Goal: Task Accomplishment & Management: Use online tool/utility

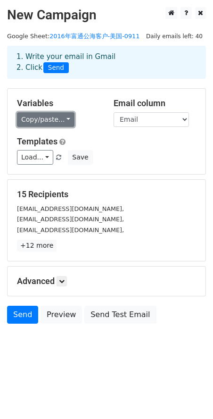
click at [60, 120] on link "Copy/paste..." at bounding box center [46, 119] width 58 height 15
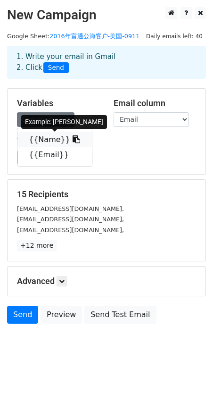
click at [58, 141] on link "{{Name}}" at bounding box center [54, 139] width 75 height 15
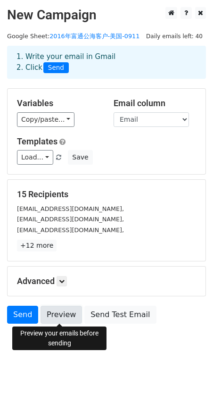
click at [66, 318] on link "Preview" at bounding box center [62, 315] width 42 height 18
click at [68, 310] on link "Preview" at bounding box center [62, 315] width 42 height 18
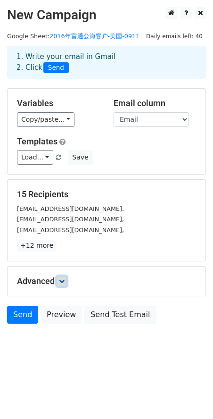
click at [67, 280] on link at bounding box center [62, 281] width 10 height 10
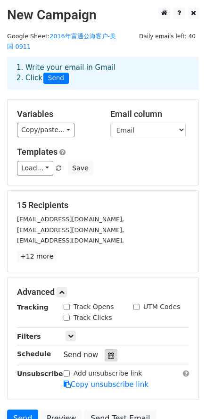
click at [108, 352] on icon at bounding box center [111, 355] width 6 height 7
click at [157, 201] on div "15 Recipients shawntran904@yahoo.com, keshabrinson@bellsouth.net, martinkatie@m…" at bounding box center [103, 231] width 172 height 62
click at [108, 352] on icon at bounding box center [111, 355] width 6 height 7
click at [193, 265] on form "Variables Copy/paste... {{Name}} {{Email}} Email column Name Email Templates Lo…" at bounding box center [103, 265] width 192 height 333
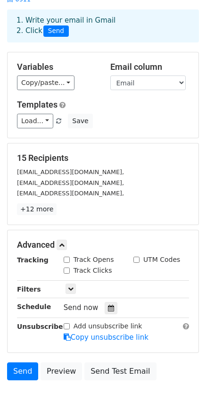
scroll to position [78, 0]
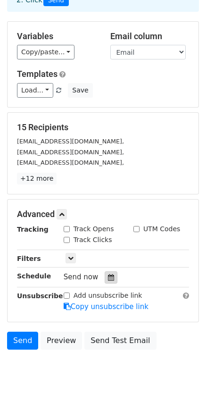
click at [111, 274] on icon at bounding box center [111, 277] width 6 height 7
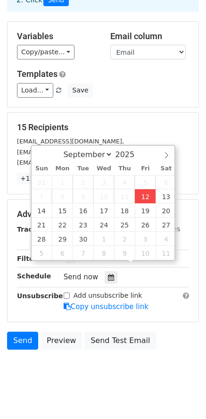
type input "2025-09-12 14:26"
type input "02"
type input "26"
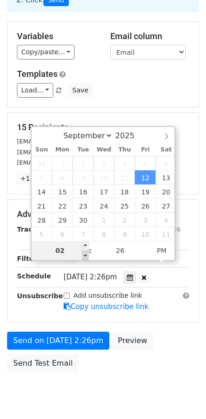
type input "02"
click at [85, 254] on span at bounding box center [85, 254] width 7 height 9
type input "2025-09-12 15:26"
type input "03"
click at [86, 245] on span at bounding box center [85, 245] width 7 height 9
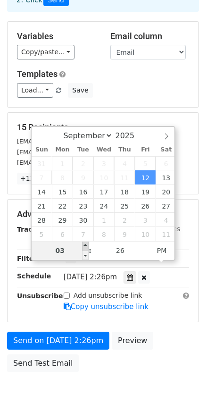
type input "2025-09-12 16:26"
type input "04"
click at [86, 245] on span at bounding box center [85, 245] width 7 height 9
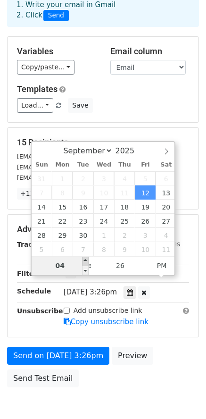
type input "2025-10-07 16:26"
select select "9"
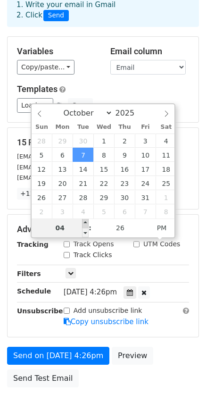
type input "2025-10-07 17:26"
type input "05"
click at [85, 223] on span at bounding box center [85, 222] width 7 height 9
type input "2025-10-07 18:26"
type input "06"
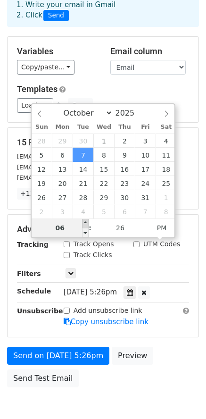
click at [85, 223] on span at bounding box center [85, 222] width 7 height 9
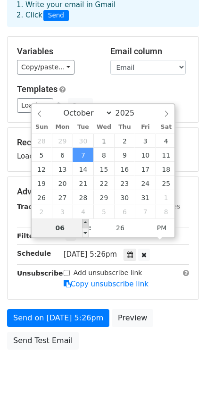
type input "2025-10-07 19:26"
type input "07"
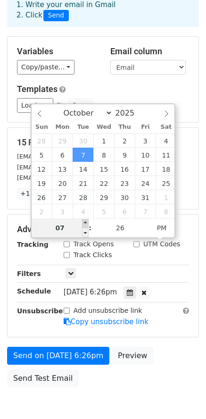
click at [85, 223] on span at bounding box center [85, 222] width 7 height 9
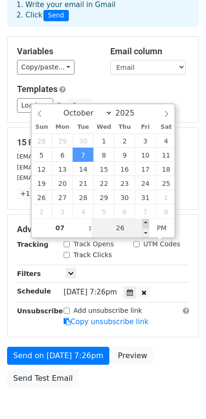
type input "2025-10-07 19:31"
type input "31"
click at [145, 224] on span at bounding box center [145, 222] width 7 height 9
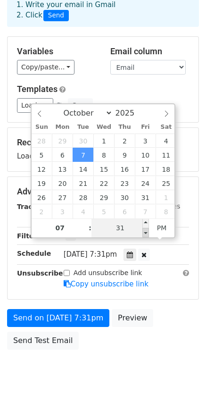
type input "2025-10-07 19:26"
type input "26"
click at [145, 231] on span at bounding box center [145, 232] width 7 height 9
type input "2025-10-07 19:21"
type input "21"
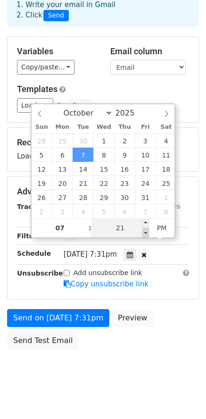
click at [145, 231] on span at bounding box center [145, 232] width 7 height 9
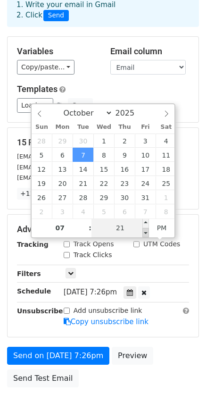
type input "2025-10-07 19:16"
type input "16"
click at [145, 231] on span at bounding box center [145, 232] width 7 height 9
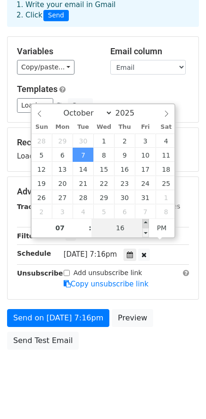
type input "2025-10-07 19:21"
type input "21"
click at [144, 224] on span at bounding box center [145, 222] width 7 height 9
type input "2025-10-07 19:26"
type input "26"
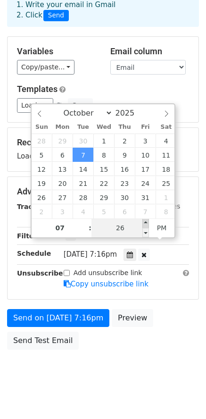
click at [144, 224] on span at bounding box center [145, 222] width 7 height 9
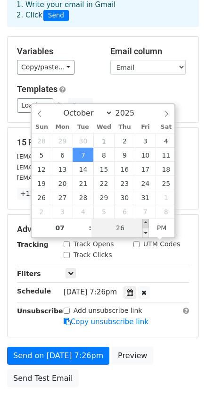
type input "2025-10-07 19:31"
type input "31"
click at [144, 224] on span at bounding box center [145, 222] width 7 height 9
type input "2025-10-07 19:36"
type input "36"
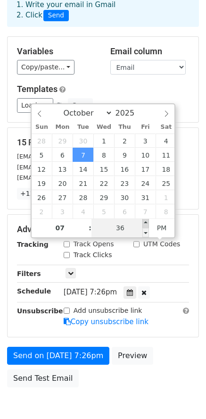
click at [144, 224] on span at bounding box center [145, 222] width 7 height 9
type input "2025-10-07 19:41"
type input "41"
click at [144, 224] on span at bounding box center [145, 222] width 7 height 9
type input "2025-10-07 19:46"
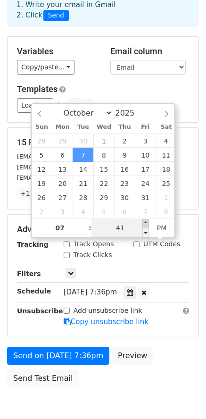
type input "46"
click at [144, 224] on span at bounding box center [145, 222] width 7 height 9
type input "2025-10-07 19:51"
type input "51"
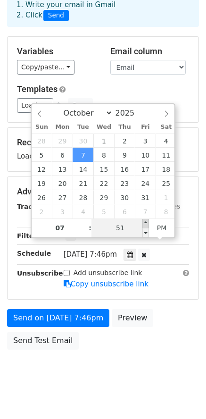
click at [144, 224] on span at bounding box center [145, 222] width 7 height 9
type input "2025-10-07 19:56"
type input "56"
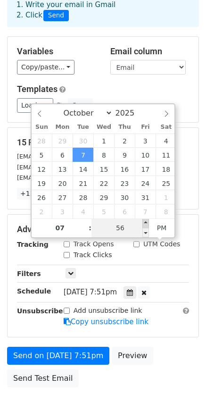
click at [144, 224] on span at bounding box center [145, 222] width 7 height 9
type input "2025-10-07 20:00"
type input "08"
type input "00"
click at [144, 224] on span at bounding box center [145, 222] width 7 height 9
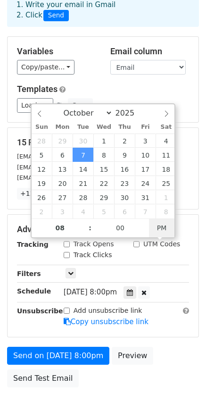
click at [159, 226] on span "PM" at bounding box center [162, 227] width 26 height 19
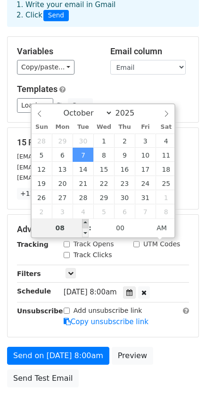
type input "2025-10-07 09:00"
type input "09"
click at [83, 223] on span at bounding box center [85, 222] width 7 height 9
type input "2025-10-07 10:00"
type input "10"
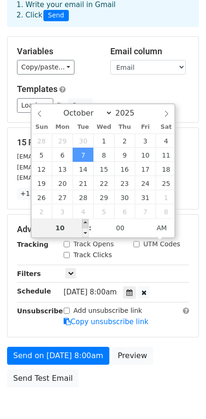
click at [83, 223] on span at bounding box center [85, 222] width 7 height 9
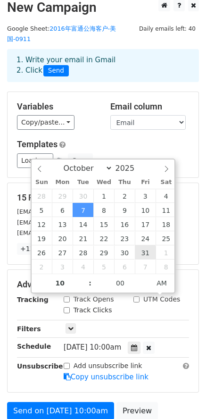
scroll to position [0, 0]
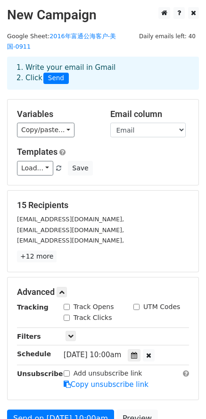
click at [171, 161] on div "Load... No templates saved Save" at bounding box center [103, 168] width 186 height 15
click at [118, 350] on span "Tue, Oct 7, 10:00am" at bounding box center [93, 354] width 58 height 8
click at [138, 349] on div at bounding box center [134, 355] width 13 height 12
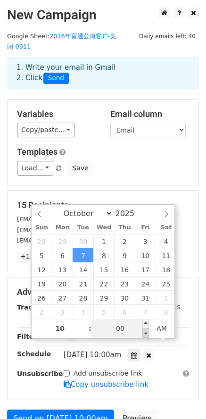
type input "2025-10-07 09:55"
type input "09"
type input "55"
click at [145, 333] on span at bounding box center [145, 332] width 7 height 9
type input "2025-10-07 10:00"
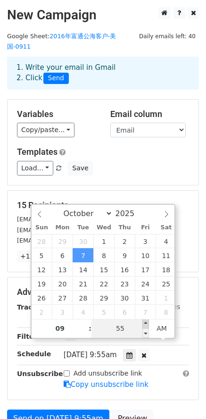
type input "10"
type input "00"
click at [144, 322] on span at bounding box center [145, 323] width 7 height 9
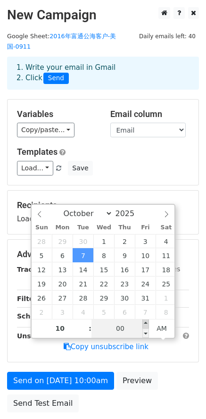
type input "2025-10-07 10:05"
click at [144, 322] on span at bounding box center [145, 323] width 7 height 9
click at [127, 328] on input "05" at bounding box center [120, 328] width 58 height 19
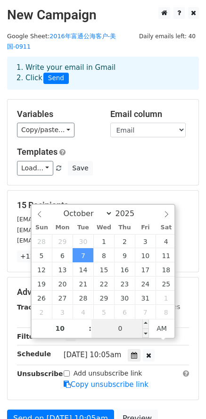
type input "06"
type input "2025-10-07 22:06"
click at [161, 326] on span "AM" at bounding box center [162, 328] width 26 height 19
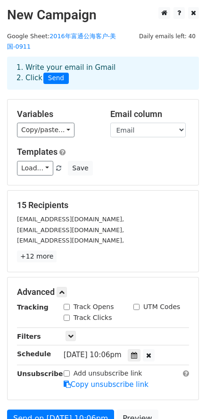
click at [191, 331] on div "Only include spreadsheet rows that match the following filters:" at bounding box center [127, 336] width 140 height 11
click at [88, 350] on span "Tue, Oct 7, 10:06pm" at bounding box center [93, 354] width 58 height 8
click at [111, 350] on span "Tue, Oct 7, 10:06pm" at bounding box center [93, 354] width 58 height 8
click at [137, 352] on icon at bounding box center [134, 355] width 6 height 7
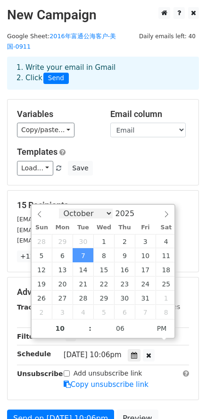
click at [109, 213] on select "September October November December" at bounding box center [86, 213] width 54 height 10
select select "8"
click at [62, 208] on select "September October November December" at bounding box center [86, 213] width 54 height 10
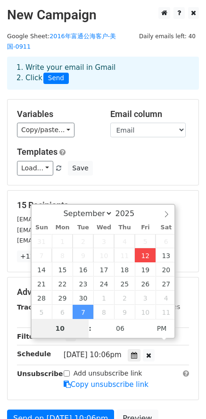
type input "2025-09-12 22:06"
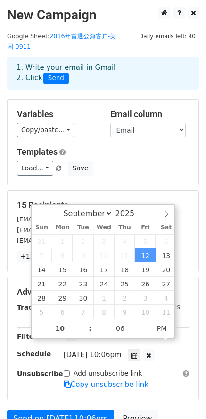
click at [188, 235] on div "martinkatie@mail.com," at bounding box center [103, 240] width 186 height 11
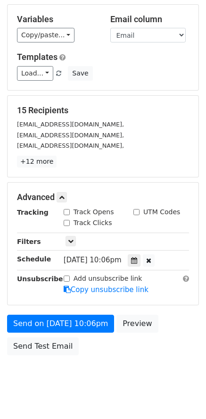
scroll to position [100, 0]
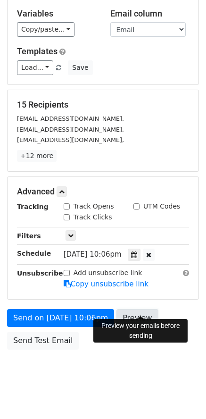
click at [135, 309] on link "Preview" at bounding box center [137, 318] width 42 height 18
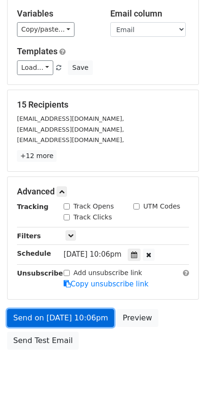
click at [73, 309] on link "Send on Sep 12 at 10:06pm" at bounding box center [60, 318] width 107 height 18
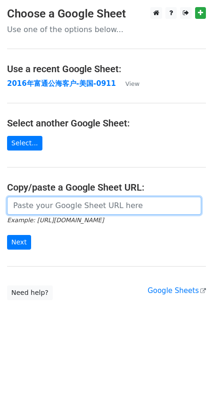
click at [33, 209] on input "url" at bounding box center [104, 206] width 194 height 18
paste input "[URL][DOMAIN_NAME]"
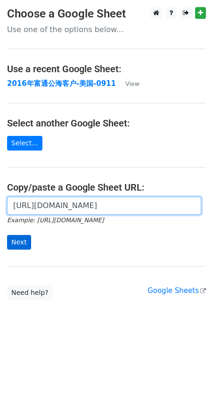
type input "[URL][DOMAIN_NAME]"
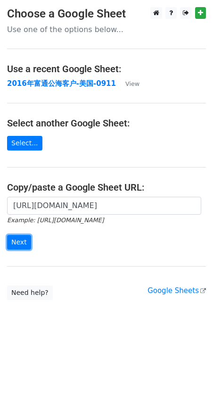
drag, startPoint x: 24, startPoint y: 243, endPoint x: 39, endPoint y: 239, distance: 15.7
click at [23, 243] on input "Next" at bounding box center [19, 242] width 24 height 15
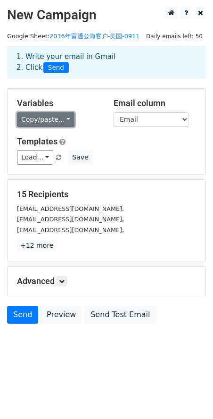
click at [51, 119] on link "Copy/paste..." at bounding box center [46, 119] width 58 height 15
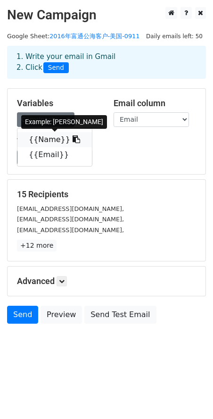
click at [51, 140] on link "{{Name}}" at bounding box center [54, 139] width 75 height 15
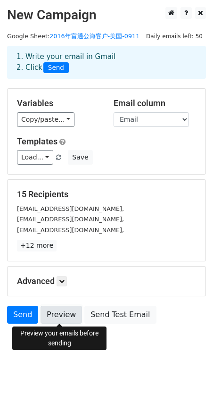
click at [58, 315] on link "Preview" at bounding box center [62, 315] width 42 height 18
click at [63, 282] on icon at bounding box center [62, 281] width 6 height 6
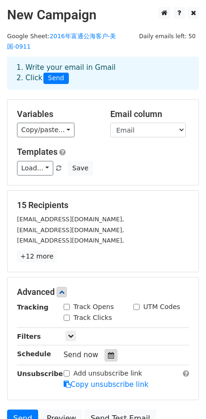
click at [111, 352] on icon at bounding box center [111, 355] width 6 height 7
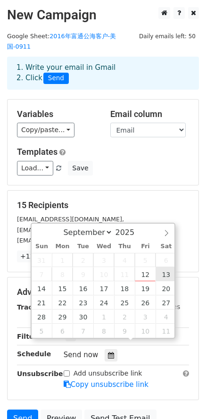
type input "2025-09-13 12:00"
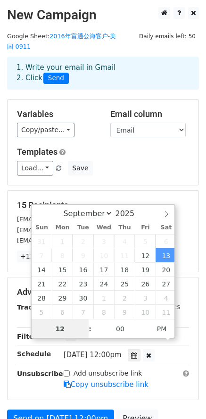
scroll to position [0, 0]
click at [178, 174] on div "Variables Copy/paste... {{Name}} {{Email}} Email column Name Email Templates Lo…" at bounding box center [103, 142] width 192 height 86
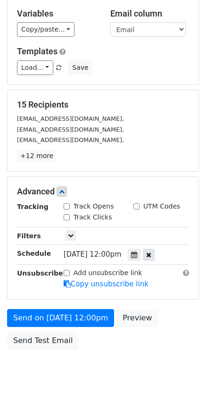
click at [151, 251] on icon at bounding box center [148, 254] width 5 height 7
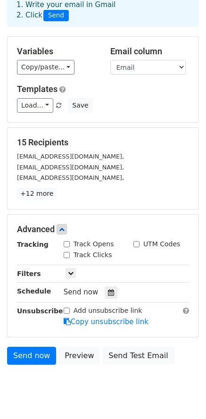
scroll to position [78, 0]
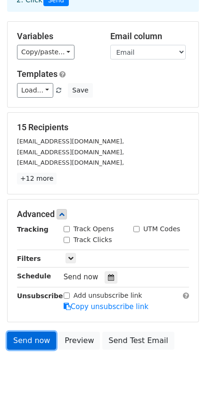
click at [26, 335] on link "Send now" at bounding box center [31, 341] width 49 height 18
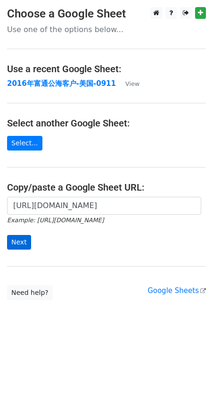
scroll to position [0, 244]
type input "[URL][DOMAIN_NAME]"
click at [20, 240] on input "Next" at bounding box center [19, 242] width 24 height 15
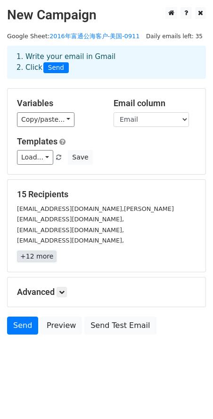
click at [45, 250] on link "+12 more" at bounding box center [37, 256] width 40 height 12
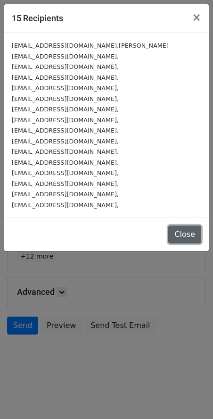
click at [187, 225] on button "Close" at bounding box center [184, 234] width 33 height 18
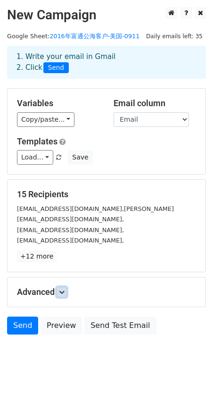
click at [65, 289] on icon at bounding box center [62, 292] width 6 height 6
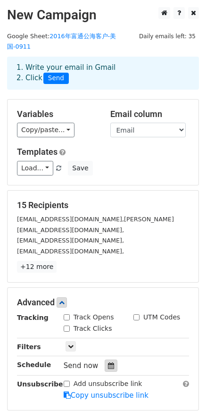
click at [105, 359] on div at bounding box center [111, 365] width 13 height 12
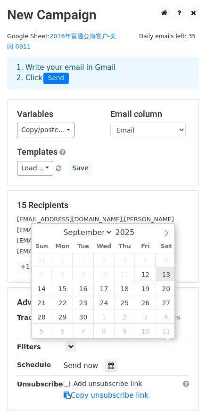
scroll to position [0, 0]
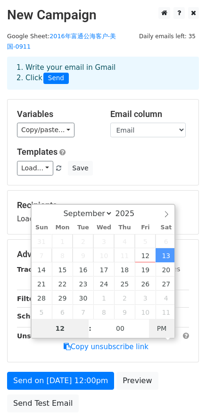
click at [164, 325] on span "PM" at bounding box center [162, 328] width 26 height 19
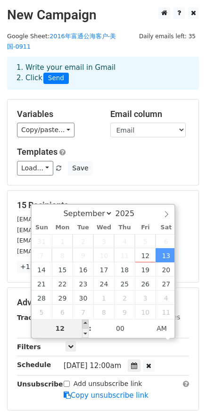
type input "2025-09-13 01:00"
type input "01"
click at [84, 324] on span at bounding box center [85, 323] width 7 height 9
type input "2025-09-13 02:00"
click at [84, 324] on span at bounding box center [85, 323] width 7 height 9
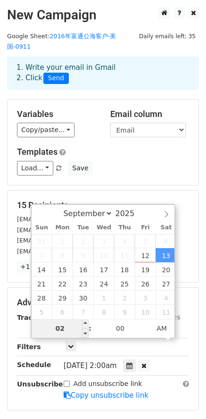
click at [65, 327] on input "02" at bounding box center [61, 328] width 58 height 19
type input "10"
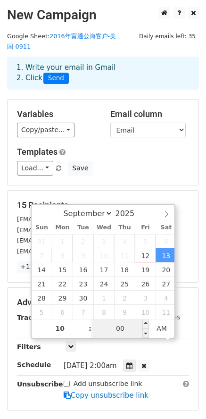
type input "2025-09-13 10:00"
click at [113, 326] on input "00" at bounding box center [120, 328] width 58 height 19
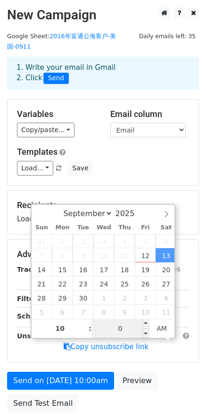
type input "06"
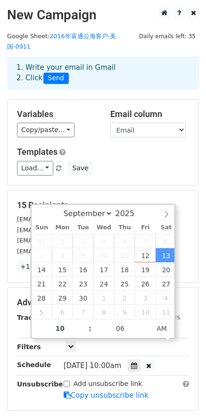
click at [191, 202] on div "15 Recipients risarisa1.risa@yandex.com,janepiuss@yandex.com, islandgirl1642@li…" at bounding box center [103, 237] width 191 height 92
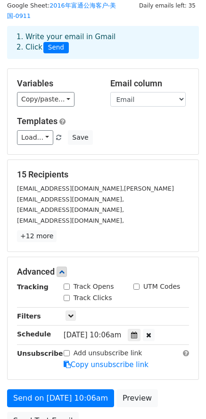
scroll to position [47, 0]
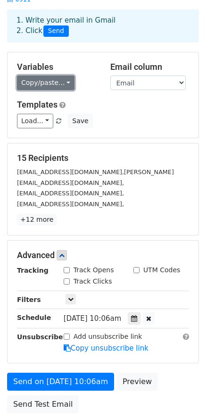
click at [53, 75] on link "Copy/paste..." at bounding box center [46, 82] width 58 height 15
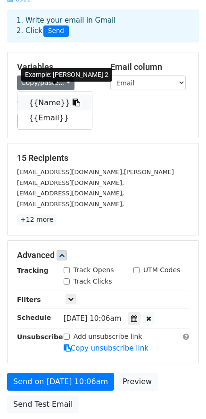
click at [50, 95] on link "{{Name}}" at bounding box center [54, 102] width 75 height 15
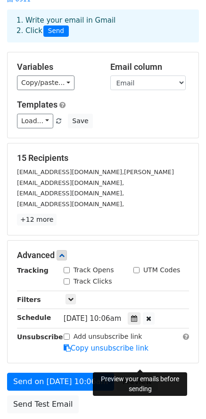
click at [137, 373] on link "Preview" at bounding box center [137, 382] width 42 height 18
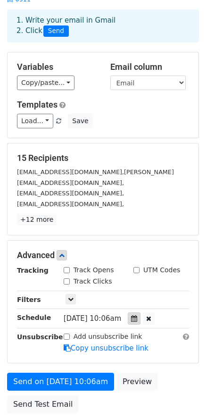
click at [137, 315] on icon at bounding box center [134, 318] width 6 height 7
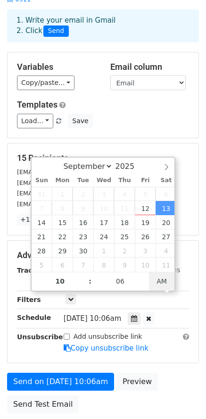
click at [156, 282] on span "AM" at bounding box center [162, 281] width 26 height 19
type input "2025-09-13 23:06"
type input "11"
click at [85, 277] on span at bounding box center [85, 276] width 7 height 9
type input "2025-09-13 00:06"
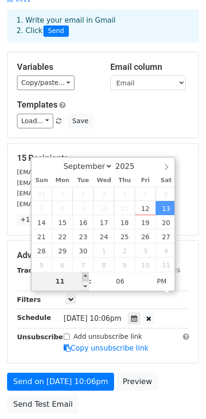
type input "12"
click at [85, 277] on span at bounding box center [85, 276] width 7 height 9
type input "2025-09-13 01:06"
type input "01"
click at [85, 277] on span at bounding box center [85, 276] width 7 height 9
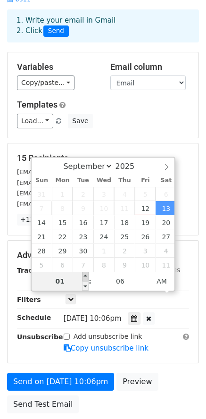
type input "2025-09-13 02:06"
type input "02"
click at [85, 277] on span at bounding box center [85, 276] width 7 height 9
type input "2025-09-13 03:06"
type input "03"
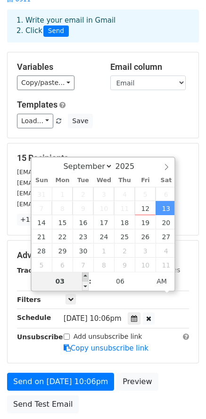
click at [85, 277] on span at bounding box center [85, 276] width 7 height 9
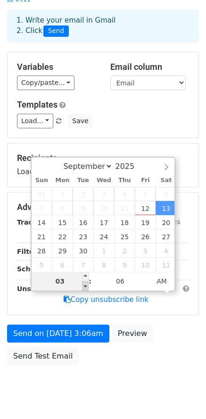
type input "2025-09-13 02:06"
type input "02"
click at [85, 286] on span at bounding box center [85, 285] width 7 height 9
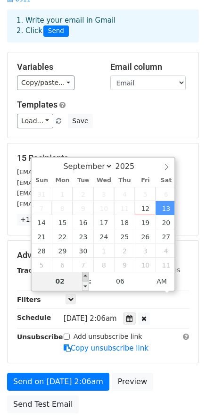
type input "2025-09-13 03:06"
type input "03"
click at [88, 277] on span at bounding box center [85, 276] width 7 height 9
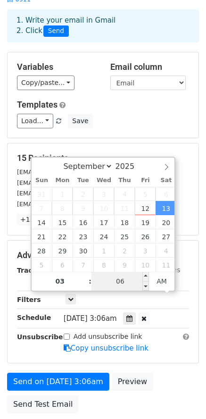
click at [128, 281] on input "06" at bounding box center [120, 281] width 58 height 19
type input "2025-09-13 15:06"
click at [161, 279] on span "AM" at bounding box center [162, 281] width 26 height 19
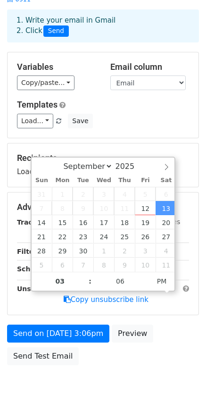
click at [186, 177] on div "Recipients Loading..." at bounding box center [103, 165] width 172 height 25
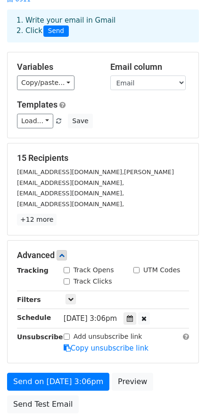
scroll to position [94, 0]
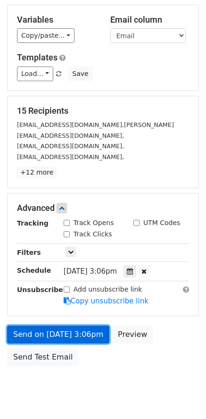
click at [103, 325] on link "Send on Sep 13 at 3:06pm" at bounding box center [58, 334] width 102 height 18
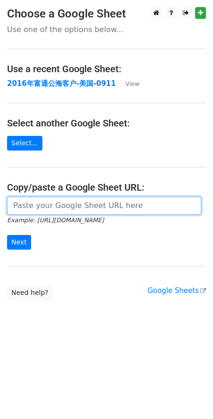
click at [43, 210] on input "url" at bounding box center [104, 206] width 194 height 18
paste input "[URL][DOMAIN_NAME]"
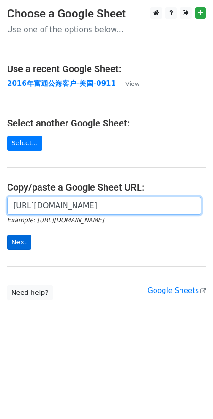
scroll to position [0, 244]
type input "[URL][DOMAIN_NAME]"
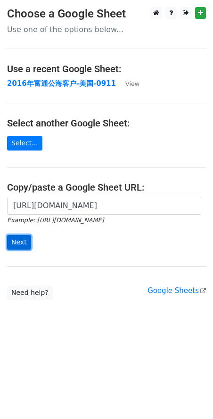
click at [13, 241] on input "Next" at bounding box center [19, 242] width 24 height 15
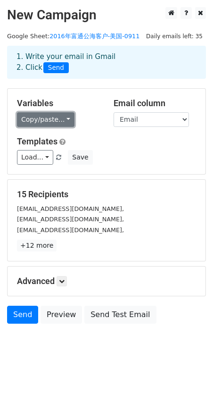
click at [62, 117] on link "Copy/paste..." at bounding box center [46, 119] width 58 height 15
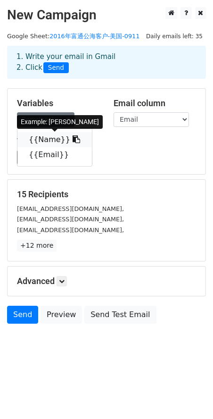
click at [53, 140] on link "{{Name}}" at bounding box center [54, 139] width 75 height 15
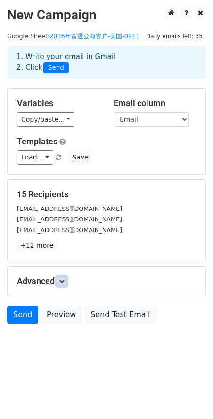
click at [62, 280] on icon at bounding box center [62, 281] width 6 height 6
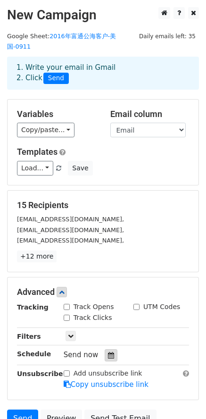
click at [108, 352] on icon at bounding box center [111, 355] width 6 height 7
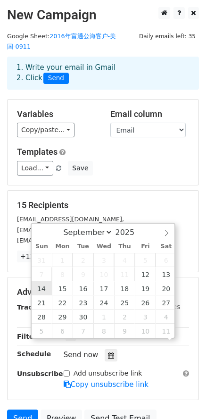
scroll to position [0, 0]
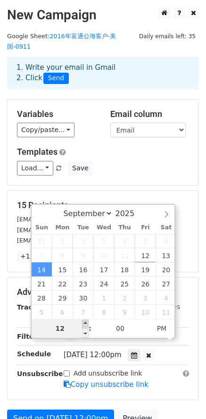
type input "2025-09-14 13:00"
type input "01"
click at [85, 323] on span at bounding box center [85, 323] width 7 height 9
type input "2025-09-14 14:00"
type input "02"
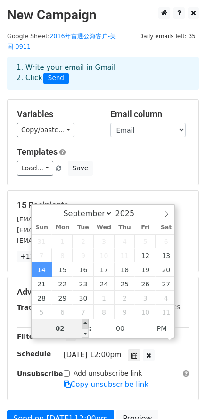
click at [85, 323] on span at bounding box center [85, 323] width 7 height 9
type input "2025-09-14 15:00"
type input "03"
click at [85, 323] on span at bounding box center [85, 323] width 7 height 9
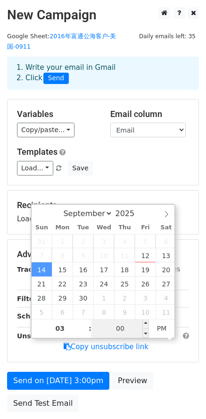
click at [127, 328] on input "00" at bounding box center [120, 328] width 58 height 19
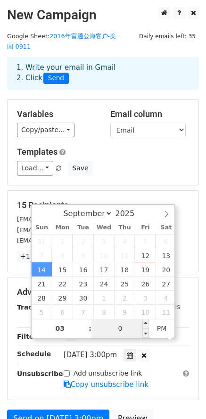
type input "03"
type input "2025-09-14 03:03"
click at [162, 330] on span "AM" at bounding box center [162, 328] width 26 height 19
click at [178, 214] on div "tierawilliams78@yahoo.com," at bounding box center [103, 219] width 186 height 11
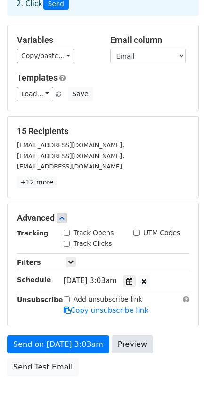
scroll to position [100, 0]
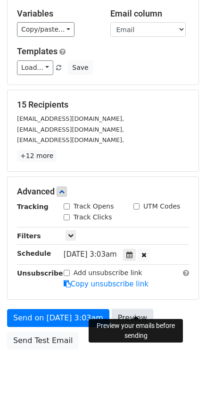
click at [142, 310] on link "Preview" at bounding box center [133, 318] width 42 height 18
click at [128, 309] on link "Preview" at bounding box center [133, 318] width 42 height 18
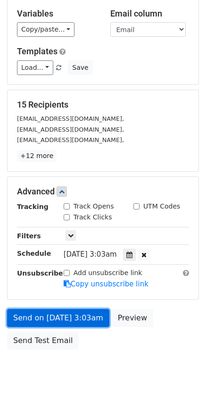
click at [37, 310] on link "Send on Sep 14 at 3:03am" at bounding box center [58, 318] width 102 height 18
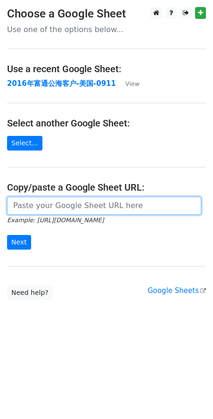
click at [51, 207] on input "url" at bounding box center [104, 206] width 194 height 18
paste input "[URL][DOMAIN_NAME]"
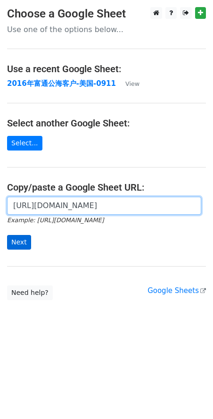
scroll to position [0, 244]
type input "[URL][DOMAIN_NAME]"
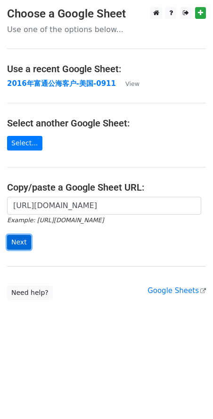
click at [13, 245] on input "Next" at bounding box center [19, 242] width 24 height 15
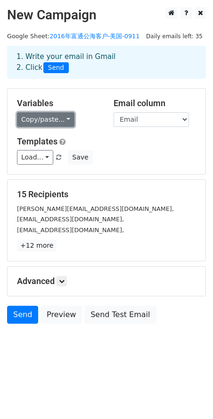
click at [65, 118] on link "Copy/paste..." at bounding box center [46, 119] width 58 height 15
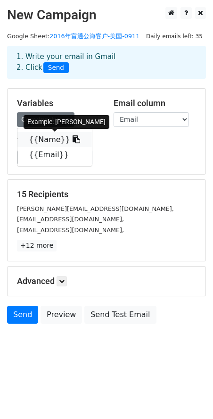
click at [45, 141] on link "{{Name}}" at bounding box center [54, 139] width 75 height 15
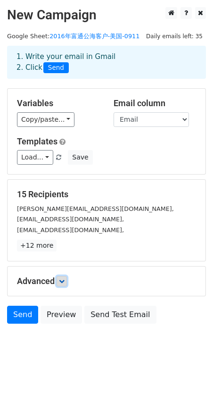
click at [60, 282] on link at bounding box center [62, 281] width 10 height 10
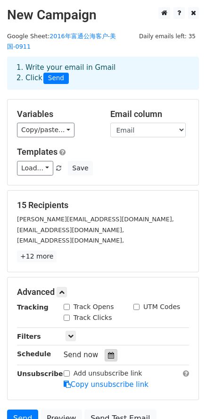
click at [112, 352] on icon at bounding box center [111, 355] width 6 height 7
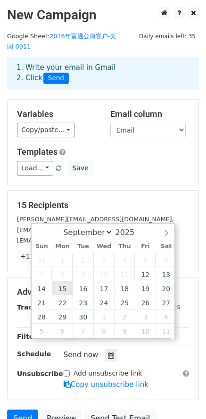
scroll to position [0, 0]
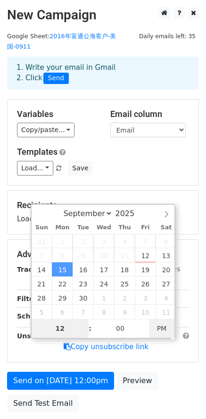
click at [158, 330] on span "PM" at bounding box center [162, 328] width 26 height 19
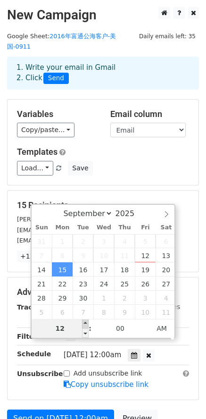
type input "[DATE] 01:00"
type input "01"
click at [87, 324] on span at bounding box center [85, 323] width 7 height 9
type input "[DATE] 02:00"
type input "02"
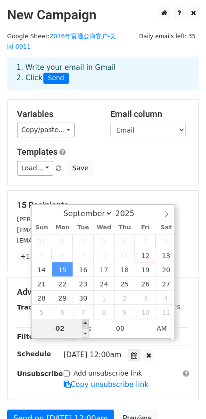
click at [87, 324] on span at bounding box center [85, 323] width 7 height 9
type input "[DATE] 03:00"
type input "03"
click at [87, 324] on span at bounding box center [85, 323] width 7 height 9
type input "[DATE] 04:00"
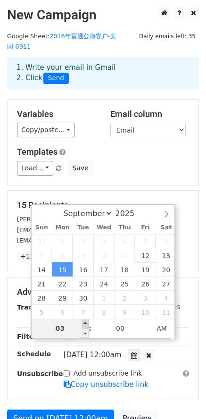
type input "04"
click at [87, 324] on span at bounding box center [85, 323] width 7 height 9
type input "[DATE] 03:00"
type input "03"
click at [83, 330] on span at bounding box center [85, 332] width 7 height 9
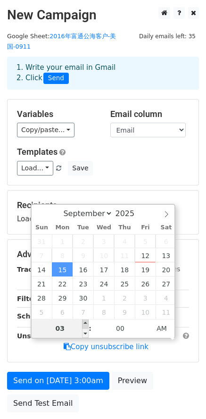
type input "[DATE] 04:00"
type input "04"
click at [85, 323] on span at bounding box center [85, 323] width 7 height 9
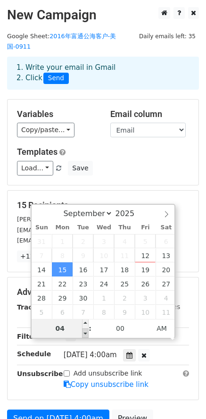
type input "[DATE] 03:00"
type input "03"
click at [83, 332] on span at bounding box center [85, 332] width 7 height 9
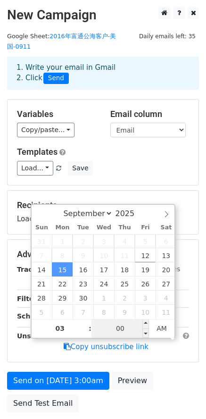
click at [124, 331] on input "00" at bounding box center [120, 328] width 58 height 19
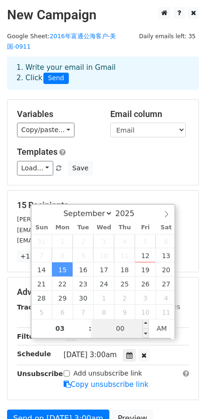
click at [124, 331] on input "00" at bounding box center [120, 328] width 58 height 19
type input "12"
click at [165, 329] on span "AM" at bounding box center [162, 328] width 26 height 19
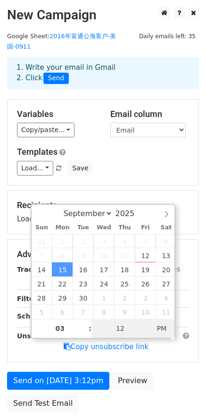
type input "[DATE] 03:12"
click at [166, 330] on span "PM" at bounding box center [162, 328] width 26 height 19
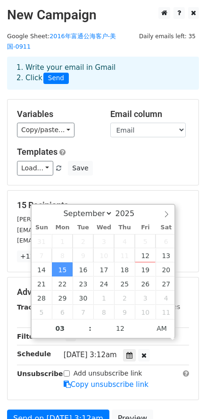
click at [189, 200] on h5 "15 Recipients" at bounding box center [103, 205] width 172 height 10
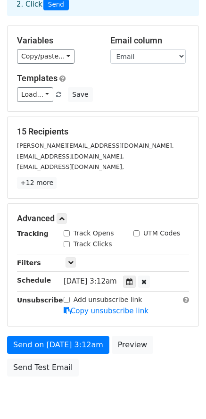
scroll to position [100, 0]
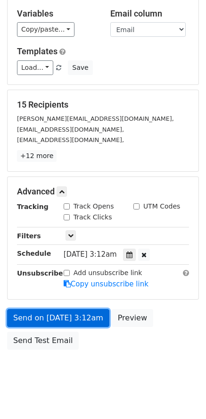
click at [56, 309] on link "Send on [DATE] 3:12am" at bounding box center [58, 318] width 102 height 18
